Goal: Find specific page/section: Find specific page/section

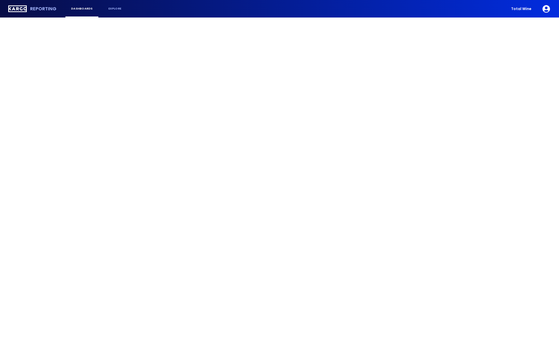
click at [545, 9] on icon "button" at bounding box center [546, 8] width 7 height 7
click at [53, 6] on div at bounding box center [279, 171] width 559 height 342
click at [528, 11] on span "Total Wine" at bounding box center [521, 9] width 20 height 4
click at [552, 8] on div "Reporting dashboards explore Total Wine" at bounding box center [279, 8] width 559 height 13
click at [550, 9] on icon "button" at bounding box center [546, 8] width 9 height 9
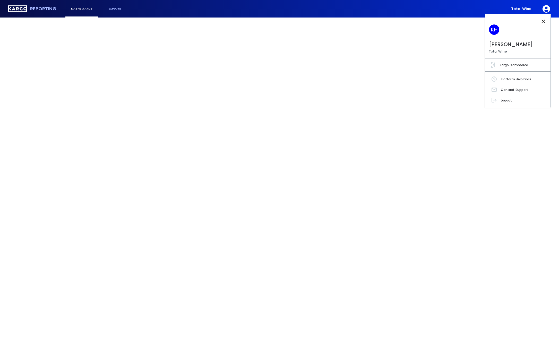
click at [417, 49] on div at bounding box center [279, 171] width 559 height 342
click at [528, 8] on span "Total Wine" at bounding box center [521, 9] width 20 height 4
click at [549, 8] on icon "button" at bounding box center [546, 8] width 7 height 7
click at [511, 68] on div "Kargo Commerce" at bounding box center [518, 65] width 64 height 10
